Goal: Task Accomplishment & Management: Manage account settings

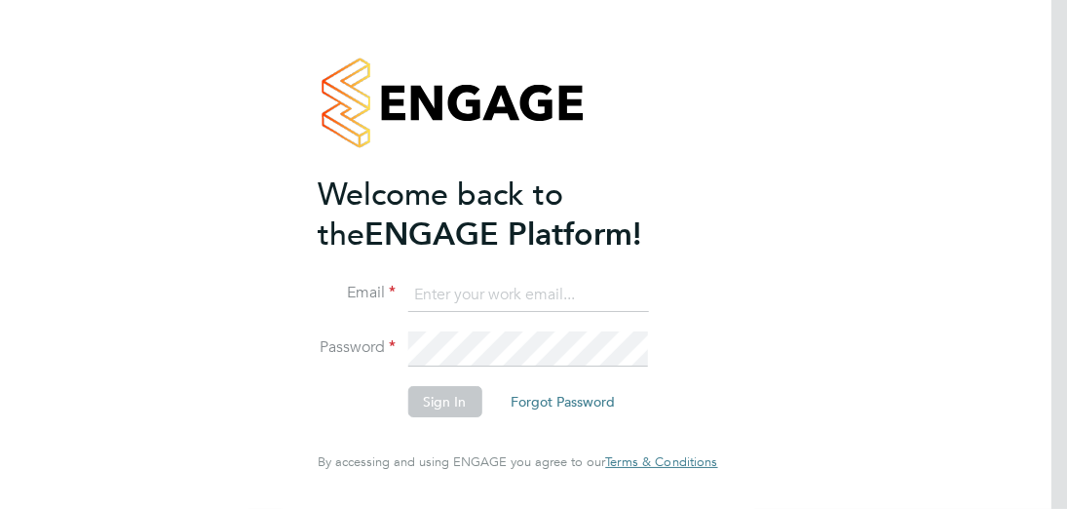
click at [443, 290] on input at bounding box center [527, 295] width 241 height 35
type input "niall.tierney@wates.co.uk"
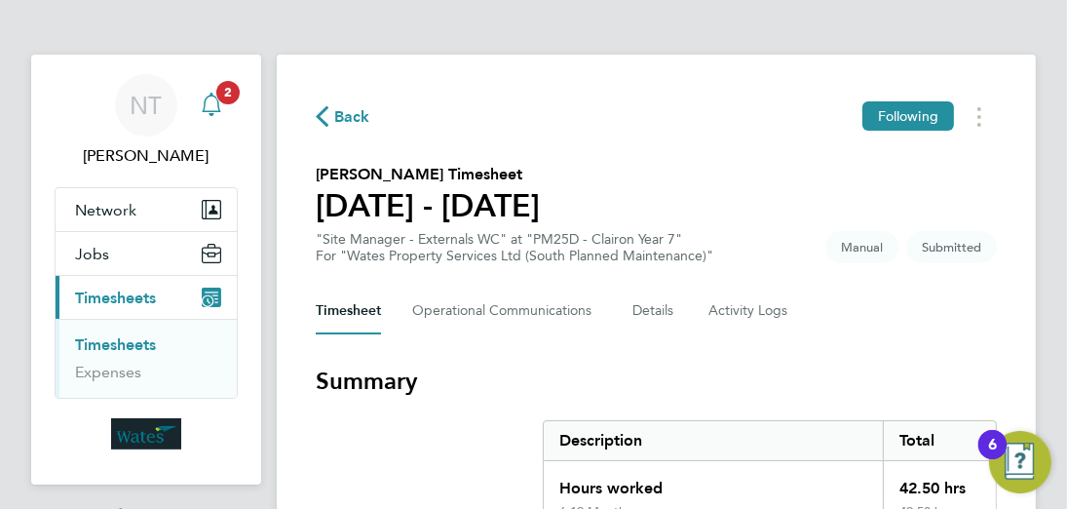
click at [214, 101] on icon "Main navigation" at bounding box center [211, 104] width 23 height 23
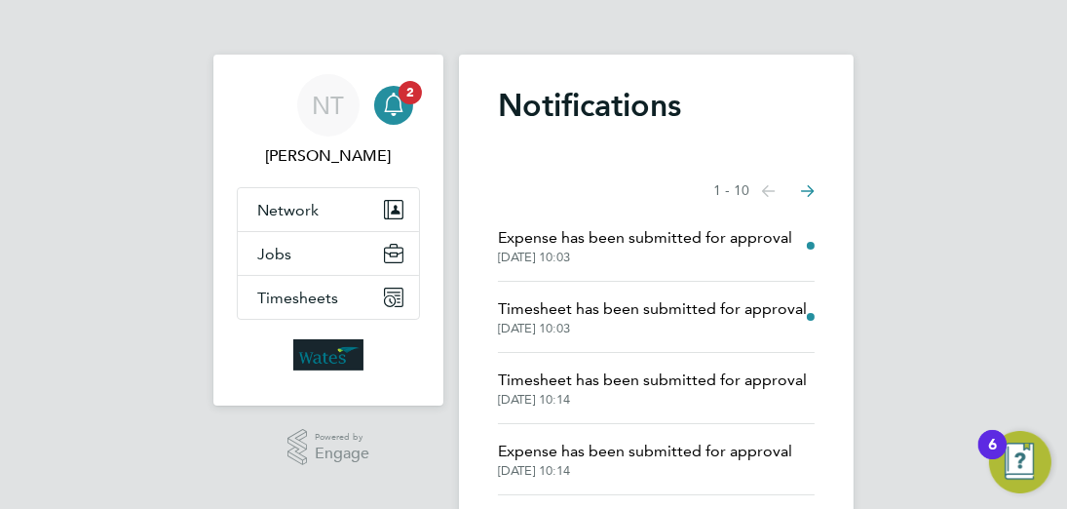
click at [637, 238] on span "Expense has been submitted for approval" at bounding box center [645, 237] width 294 height 23
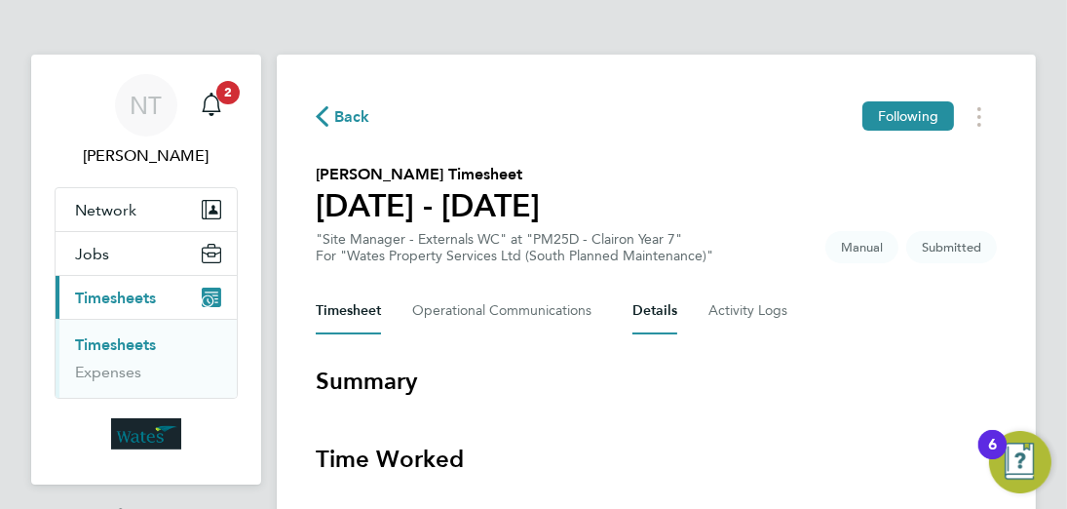
scroll to position [135, 0]
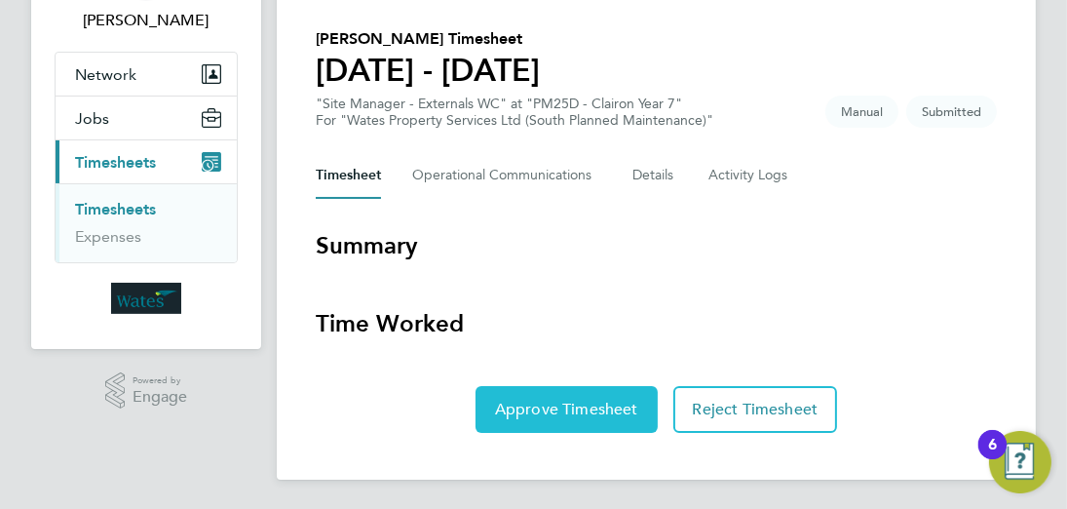
click at [559, 405] on span "Approve Timesheet" at bounding box center [566, 409] width 143 height 19
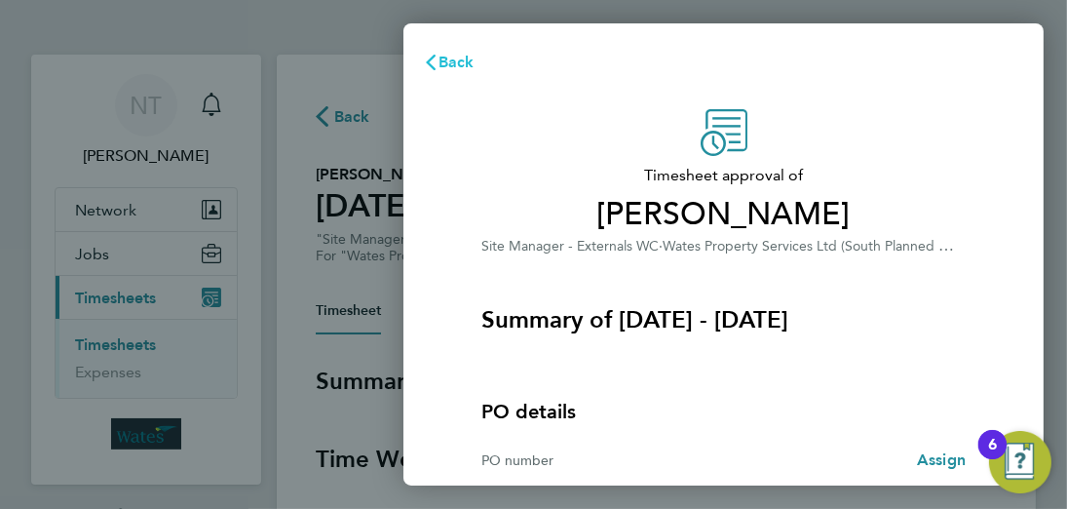
click at [451, 65] on span "Back" at bounding box center [457, 62] width 36 height 19
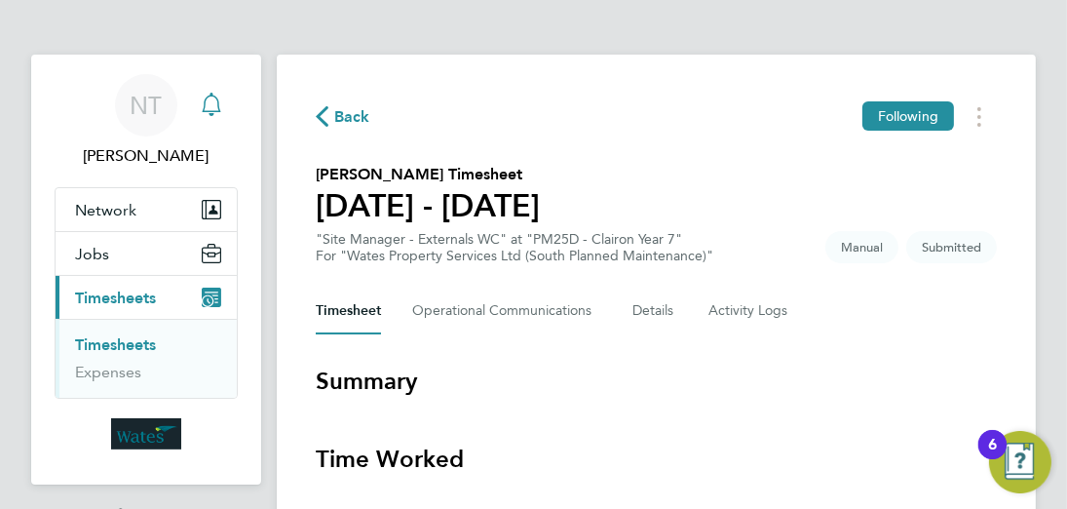
click at [210, 97] on icon "Main navigation" at bounding box center [211, 104] width 23 height 23
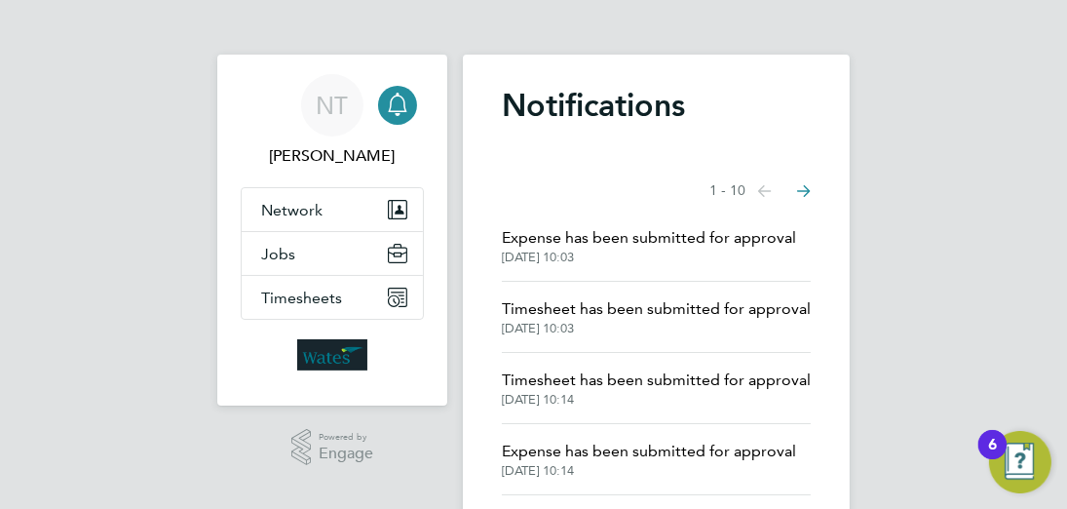
click at [606, 319] on span "Timesheet has been submitted for approval" at bounding box center [656, 308] width 309 height 23
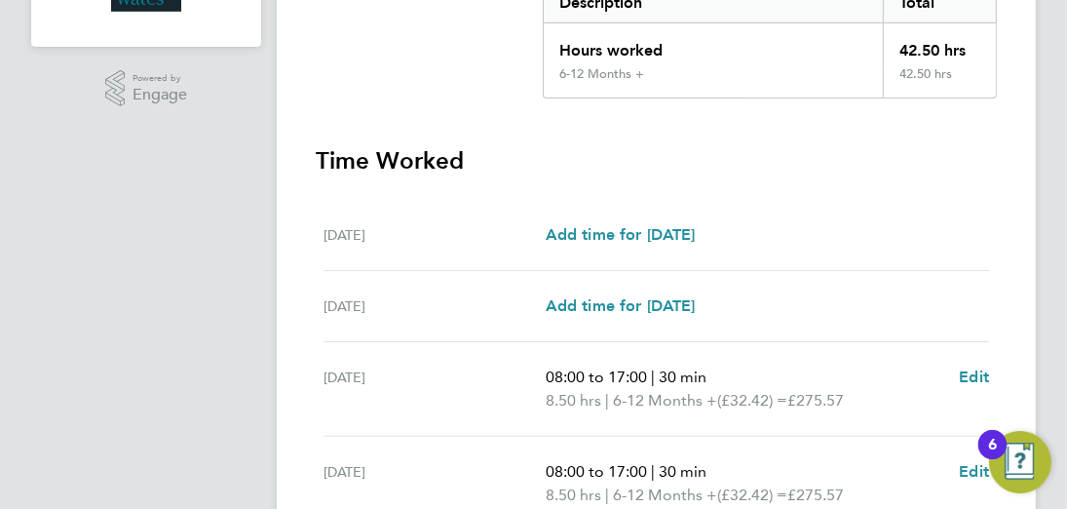
scroll to position [908, 0]
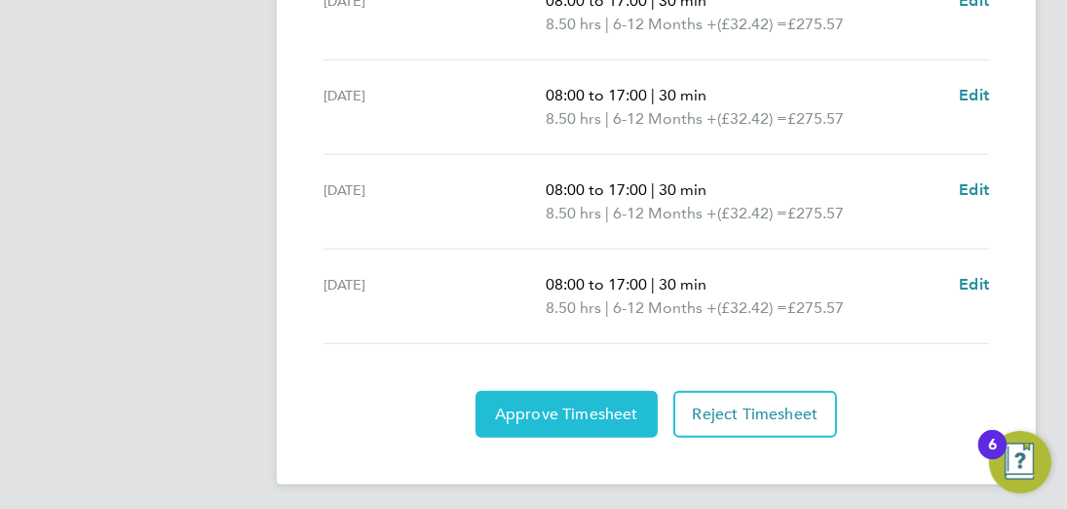
click at [563, 404] on span "Approve Timesheet" at bounding box center [566, 413] width 143 height 19
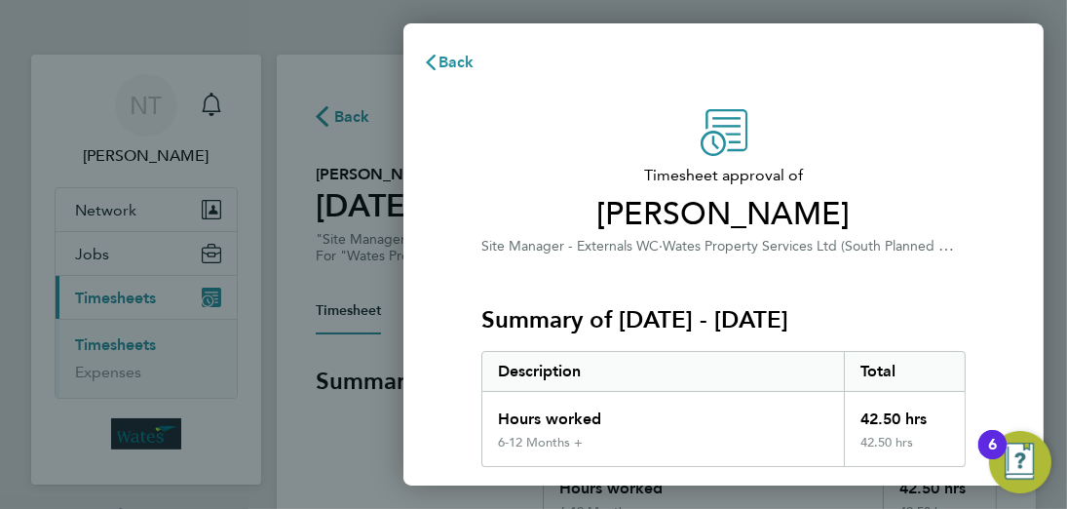
scroll to position [288, 0]
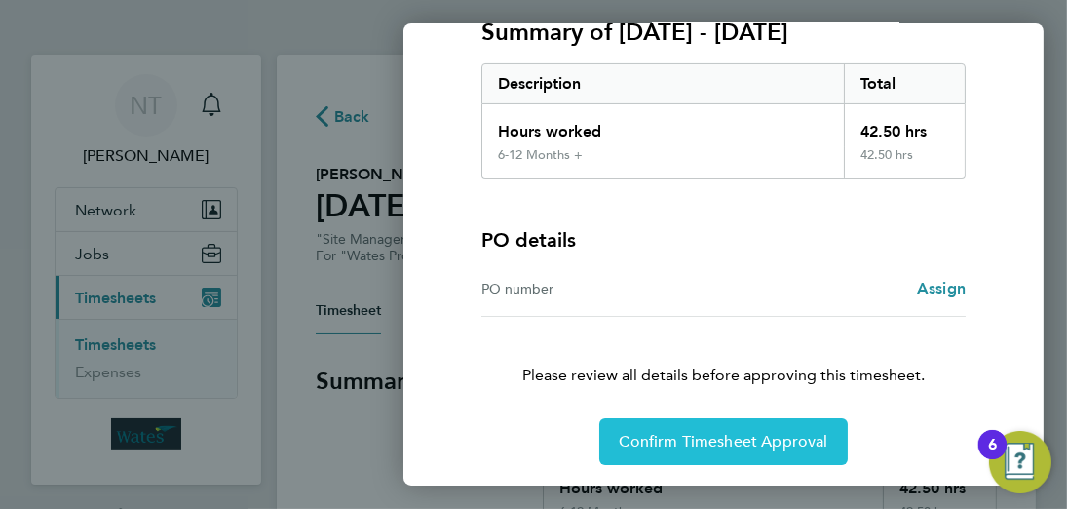
click at [709, 443] on span "Confirm Timesheet Approval" at bounding box center [723, 441] width 209 height 19
